Goal: Check status: Check status

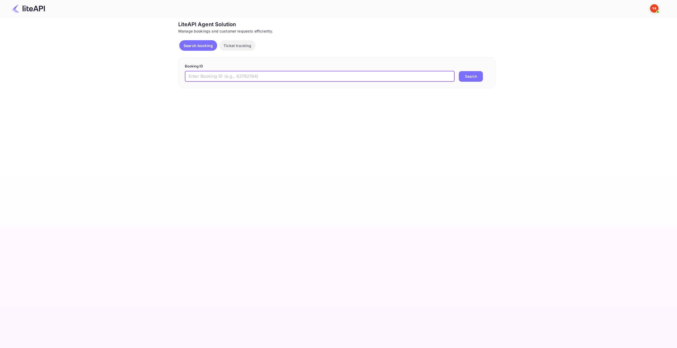
drag, startPoint x: 218, startPoint y: 81, endPoint x: 226, endPoint y: 79, distance: 7.8
click at [219, 81] on input "text" at bounding box center [320, 76] width 270 height 11
paste input "8657163"
type input "8657163"
click at [474, 78] on button "Search" at bounding box center [471, 76] width 24 height 11
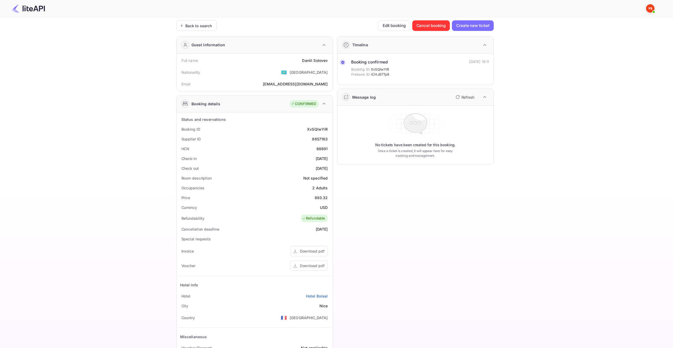
click at [493, 230] on div "Timeline Booking confirmed Booking ID: XvSQlwYiR Prebook ID: iCHJ87Tp8 [DATE] 1…" at bounding box center [413, 205] width 161 height 346
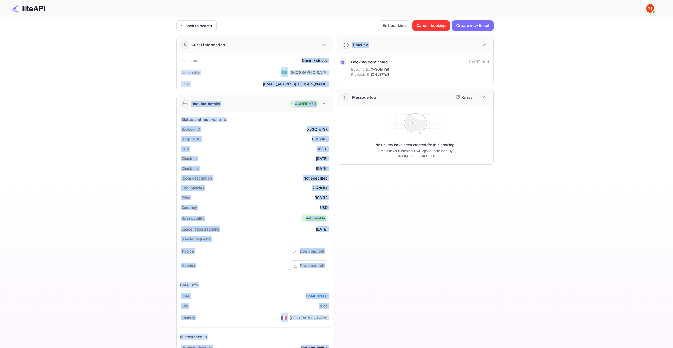
drag, startPoint x: 301, startPoint y: 62, endPoint x: 335, endPoint y: 61, distance: 34.4
click at [335, 61] on div "Guest information Full name [PERSON_NAME] Nationality 🇰🇿 [DEMOGRAPHIC_DATA] Ema…" at bounding box center [332, 205] width 321 height 346
click at [307, 59] on div "[PERSON_NAME]" at bounding box center [315, 61] width 26 height 6
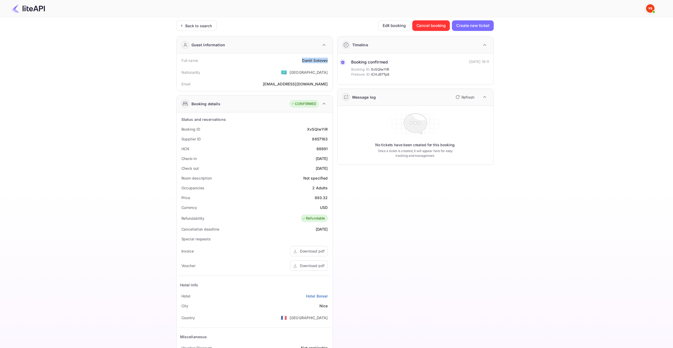
drag, startPoint x: 300, startPoint y: 61, endPoint x: 330, endPoint y: 63, distance: 29.4
click at [330, 63] on div "Full name [PERSON_NAME]" at bounding box center [255, 61] width 152 height 10
copy div "[PERSON_NAME]"
drag, startPoint x: 304, startPoint y: 156, endPoint x: 331, endPoint y: 159, distance: 26.6
click at [331, 159] on div "Status and reservations Booking ID XvSQlwYiR Supplier ID 8657163 HCN 68891 Chec…" at bounding box center [255, 243] width 156 height 262
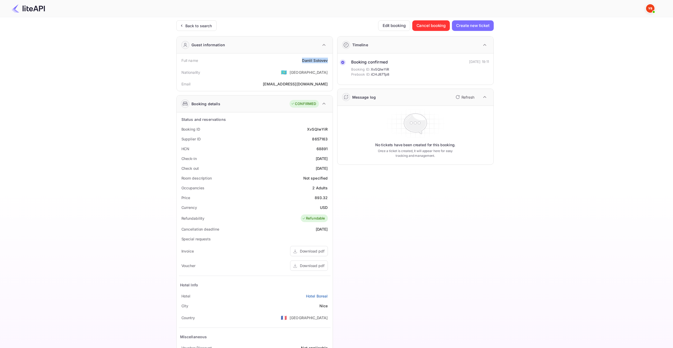
copy div "[DATE]"
drag, startPoint x: 312, startPoint y: 170, endPoint x: 332, endPoint y: 169, distance: 20.4
click at [332, 169] on div "Status and reservations Booking ID XvSQlwYiR Supplier ID 8657163 HCN 68891 Chec…" at bounding box center [255, 243] width 156 height 262
click at [303, 170] on div "Check out [DATE]" at bounding box center [255, 168] width 152 height 10
drag, startPoint x: 311, startPoint y: 170, endPoint x: 329, endPoint y: 171, distance: 17.2
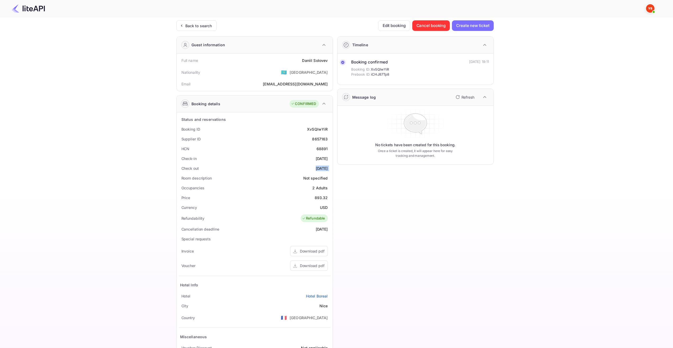
click at [329, 171] on div "Check out [DATE]" at bounding box center [255, 168] width 152 height 10
copy div "[DATE]"
